Goal: Find specific page/section: Find specific page/section

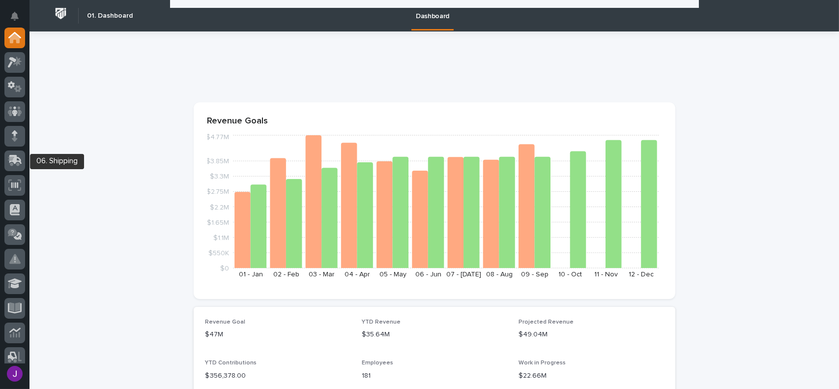
scroll to position [492, 0]
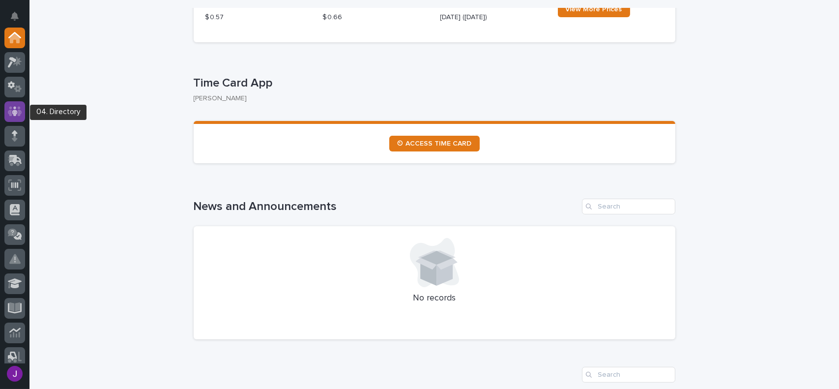
click at [14, 116] on icon at bounding box center [15, 111] width 6 height 10
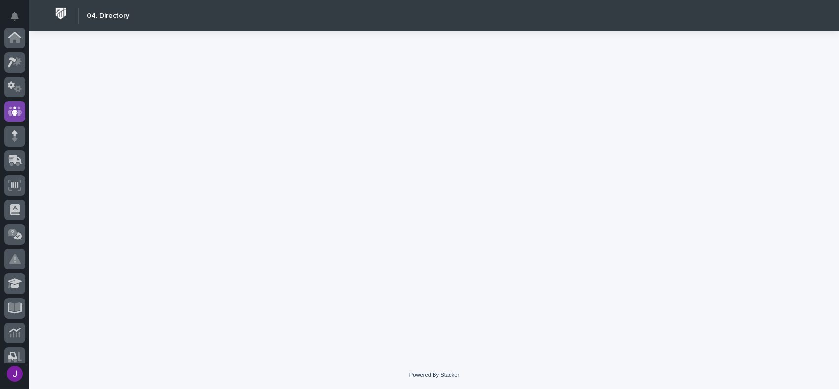
scroll to position [74, 0]
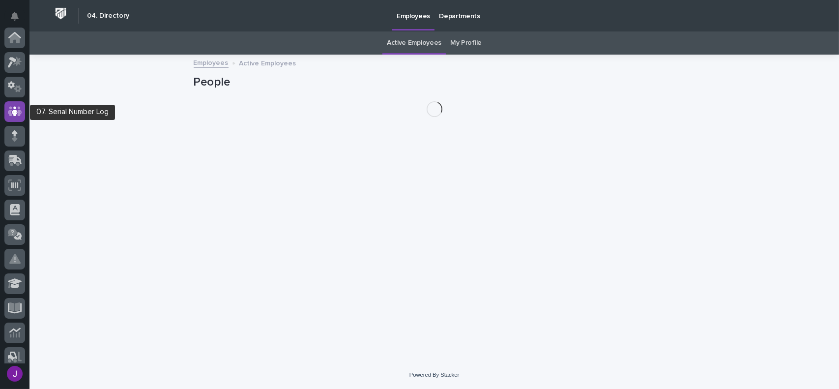
scroll to position [74, 0]
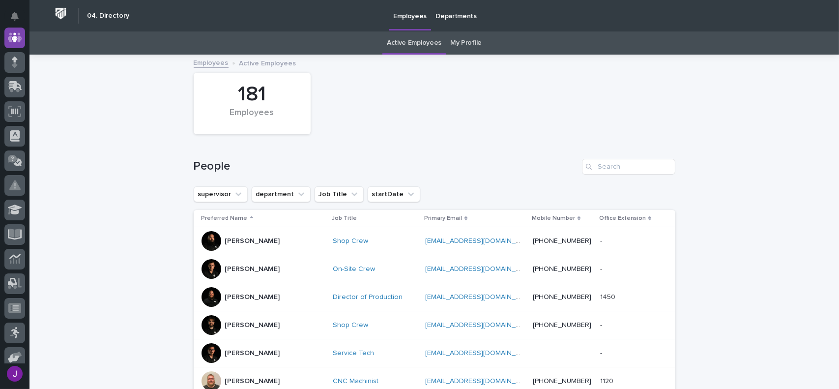
click at [448, 14] on p "Departments" at bounding box center [456, 10] width 41 height 21
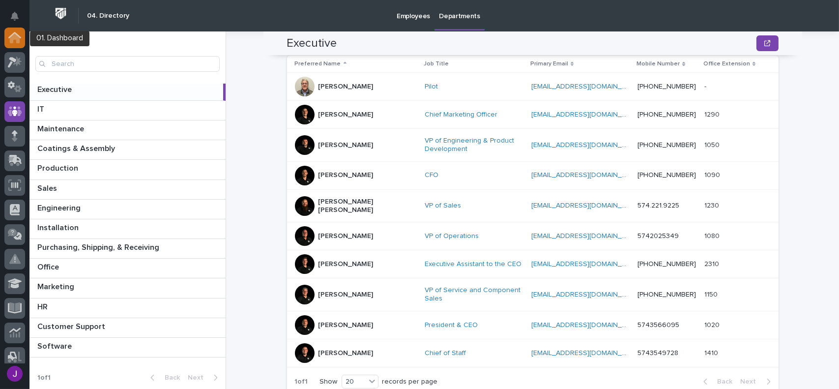
click at [16, 35] on icon at bounding box center [15, 38] width 10 height 10
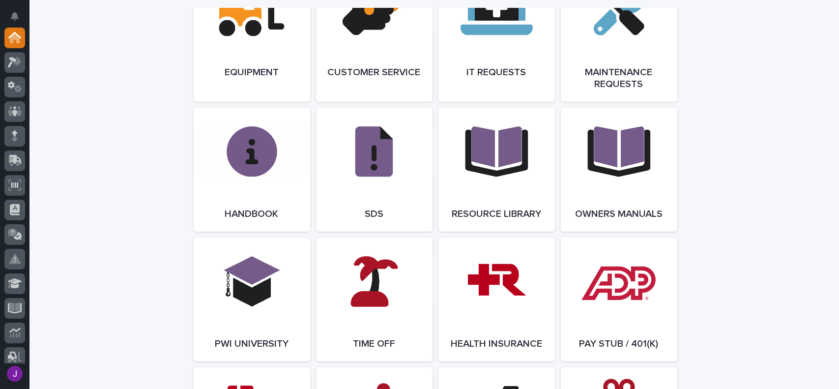
scroll to position [1229, 0]
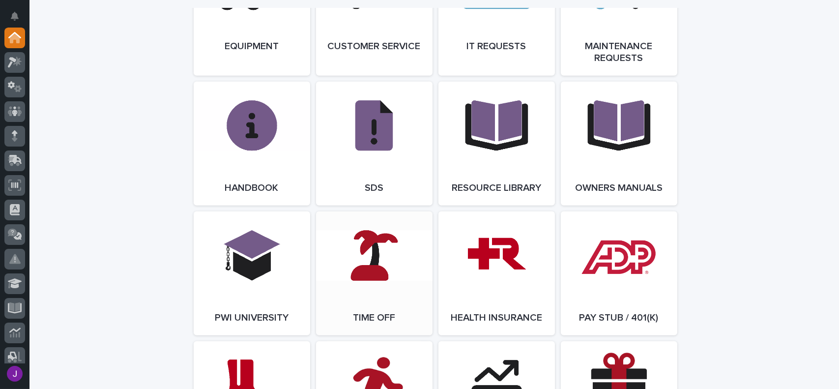
click at [367, 259] on link "Open Link" at bounding box center [374, 273] width 117 height 124
click at [364, 239] on link "Open Link" at bounding box center [374, 273] width 117 height 124
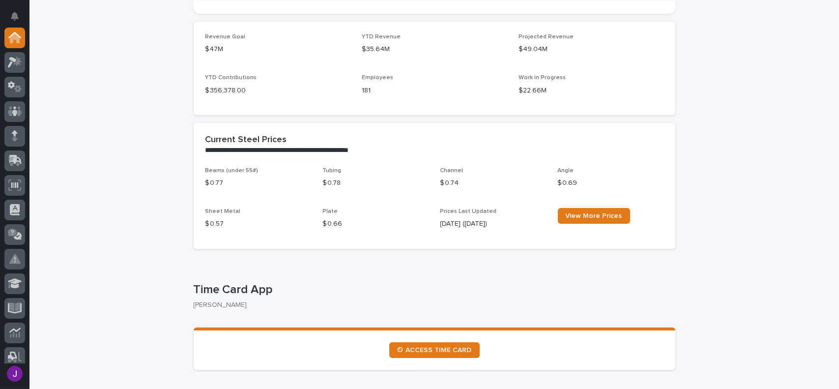
scroll to position [295, 0]
